Goal: Answer question/provide support: Share knowledge or assist other users

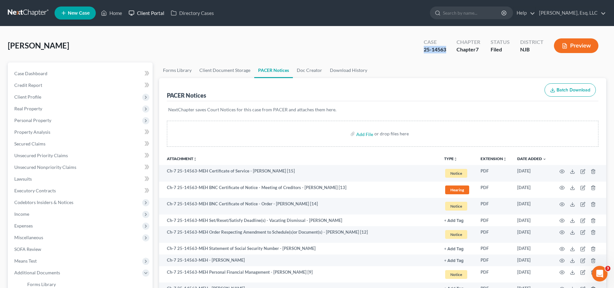
click at [157, 16] on link "Client Portal" at bounding box center [146, 13] width 42 height 12
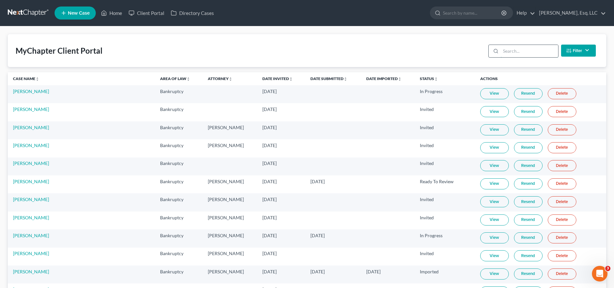
click at [544, 52] on input "search" at bounding box center [530, 51] width 58 height 12
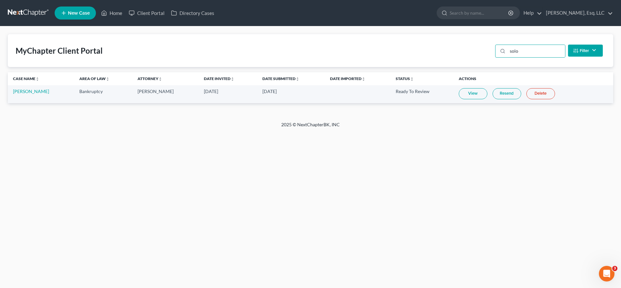
click at [501, 93] on link "Resend" at bounding box center [506, 93] width 29 height 11
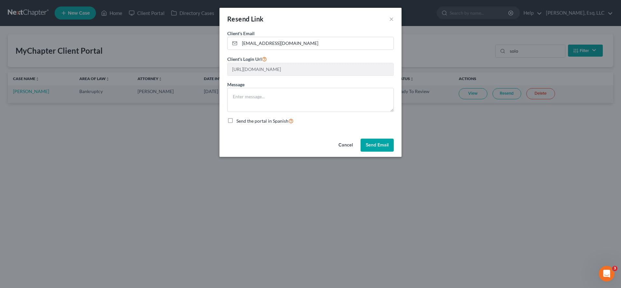
click at [381, 148] on button "Send Email" at bounding box center [376, 144] width 33 height 13
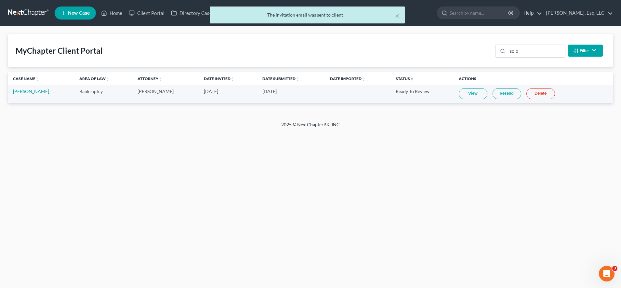
click at [499, 94] on link "Resend" at bounding box center [506, 93] width 29 height 11
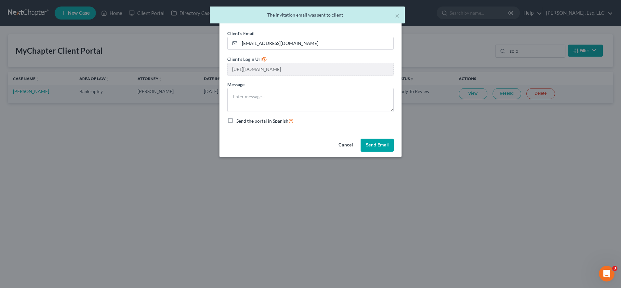
click at [363, 148] on button "Send Email" at bounding box center [376, 144] width 33 height 13
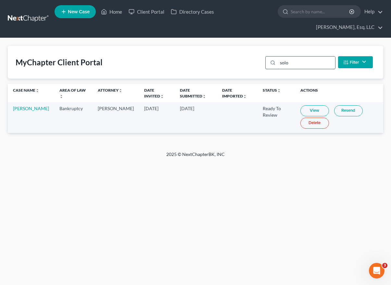
click at [310, 67] on input "solo" at bounding box center [307, 63] width 58 height 12
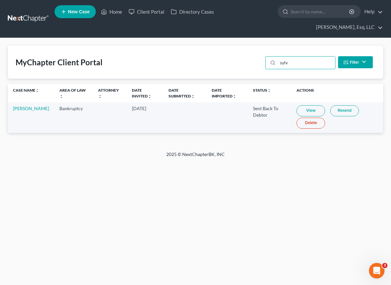
type input "sylv"
click at [302, 115] on link "View" at bounding box center [311, 110] width 29 height 11
